Goal: Find specific page/section: Find specific page/section

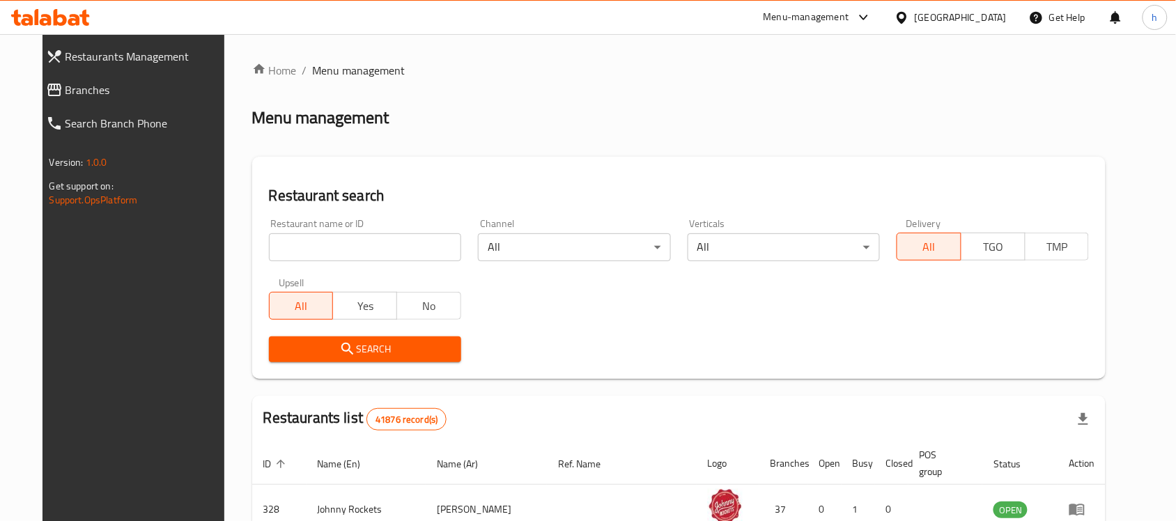
click at [66, 82] on span "Branches" at bounding box center [147, 90] width 162 height 17
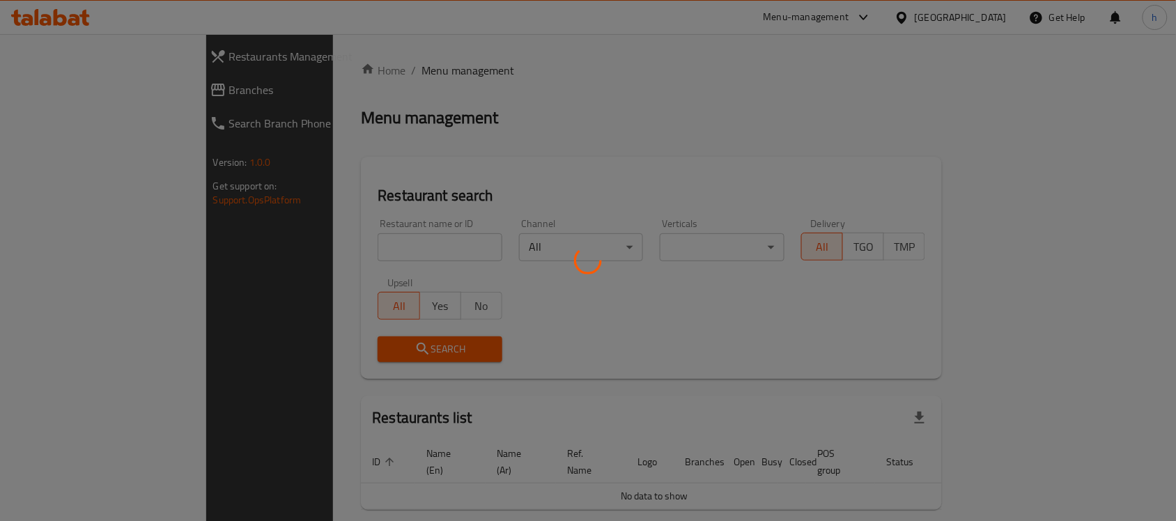
click at [38, 82] on div at bounding box center [588, 260] width 1176 height 521
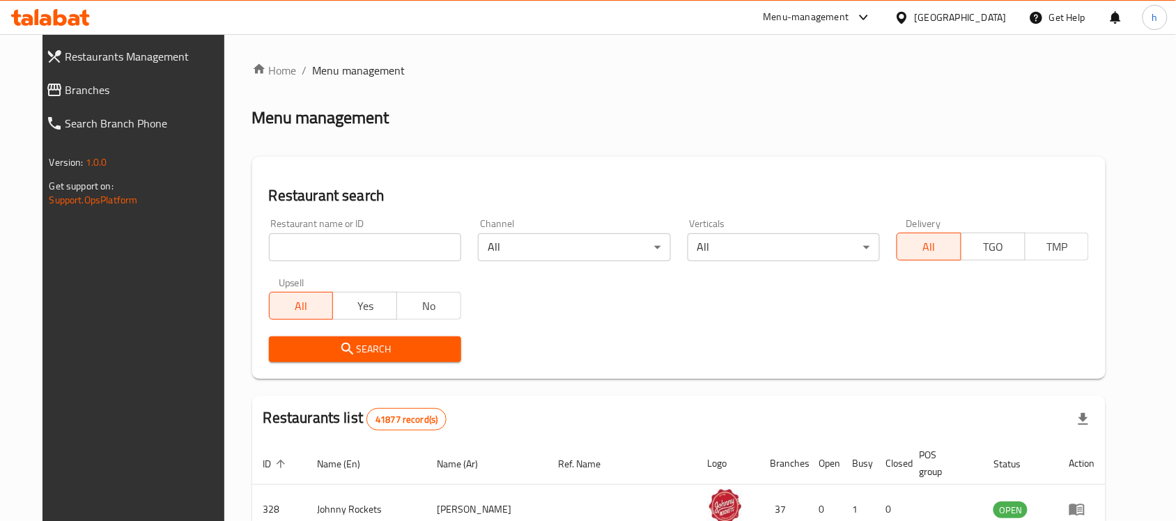
click at [66, 91] on span "Branches" at bounding box center [147, 90] width 162 height 17
click at [916, 11] on div "[GEOGRAPHIC_DATA]" at bounding box center [961, 17] width 92 height 15
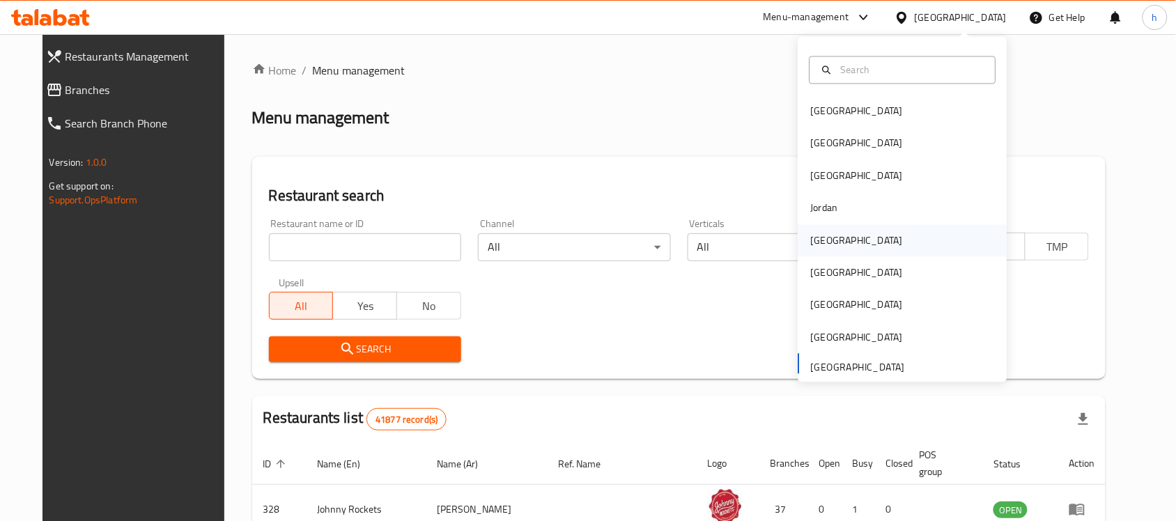
click at [831, 240] on div "[GEOGRAPHIC_DATA]" at bounding box center [857, 240] width 114 height 32
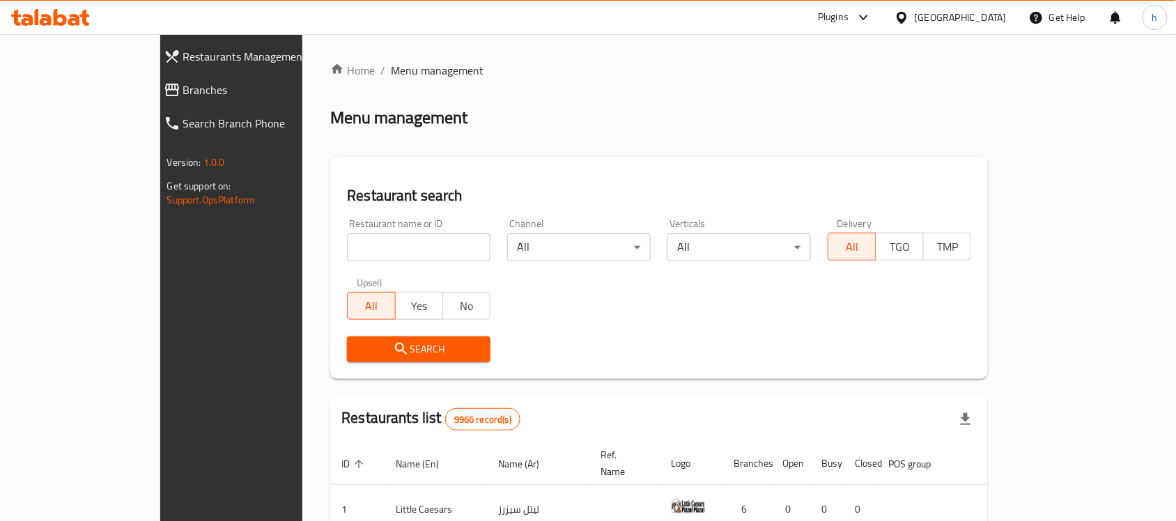
click at [183, 82] on span "Branches" at bounding box center [264, 90] width 162 height 17
